Goal: Task Accomplishment & Management: Manage account settings

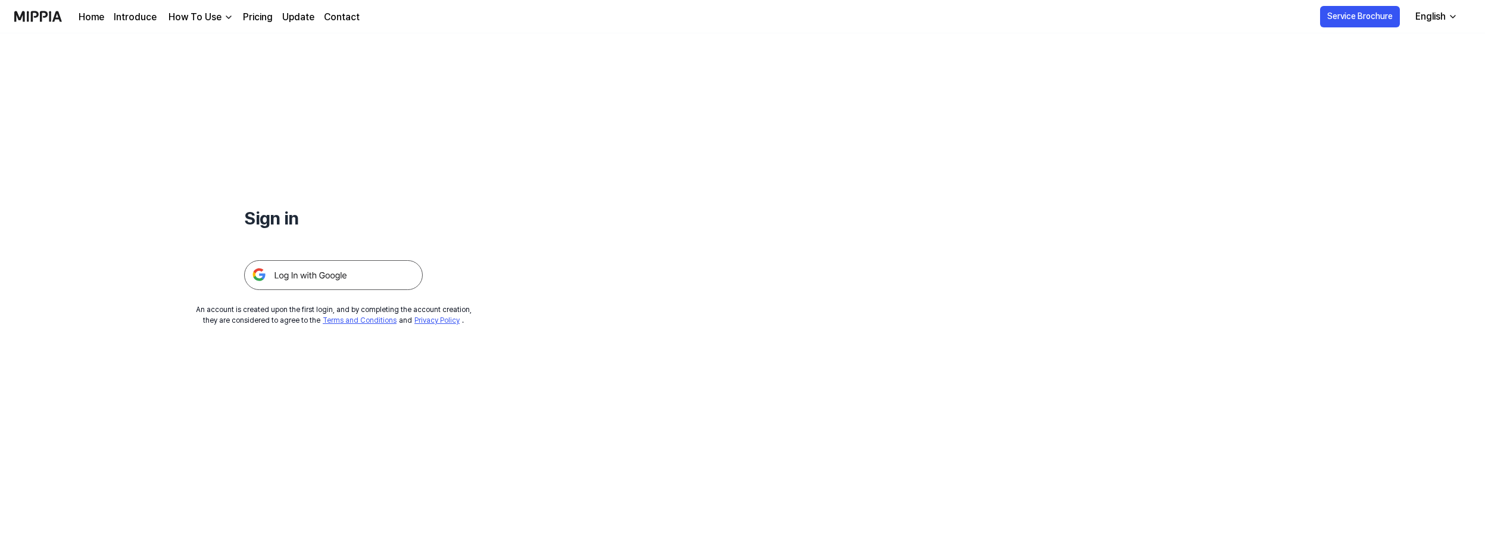
click at [309, 279] on img at bounding box center [333, 275] width 179 height 30
